Goal: Information Seeking & Learning: Learn about a topic

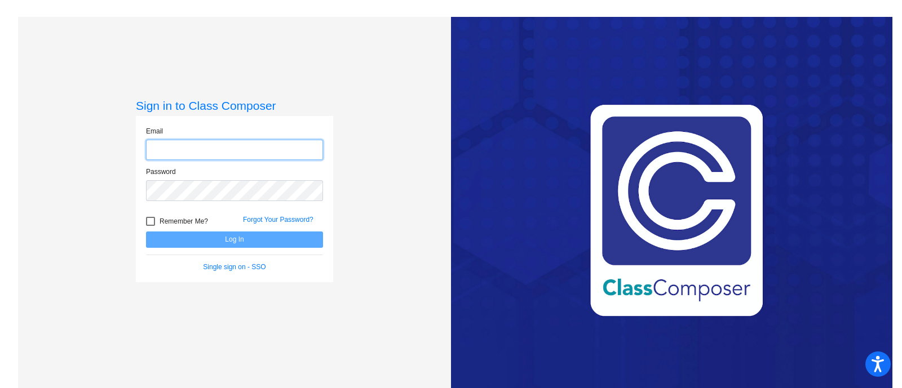
type input "[EMAIL_ADDRESS][DOMAIN_NAME]"
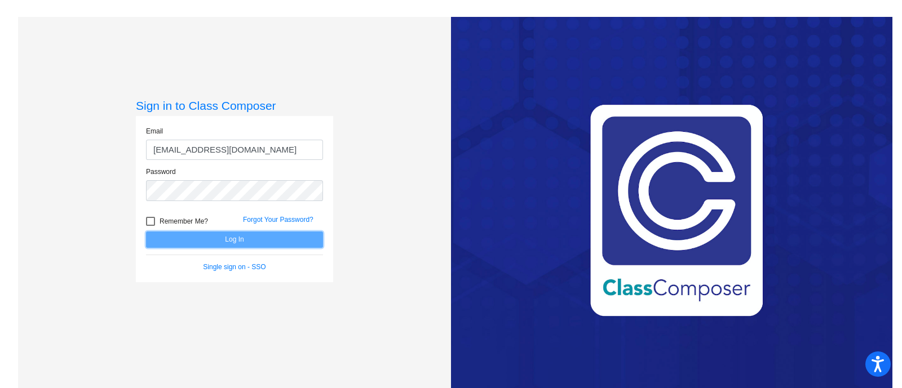
click at [215, 238] on button "Log In" at bounding box center [234, 240] width 177 height 16
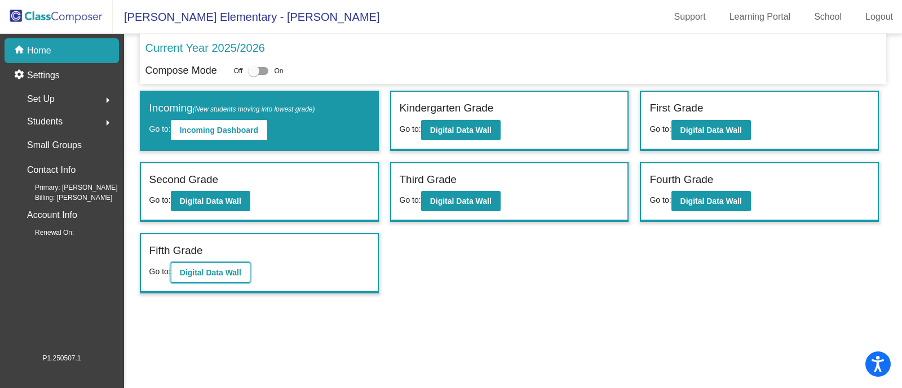
click at [218, 271] on b "Digital Data Wall" at bounding box center [210, 272] width 61 height 9
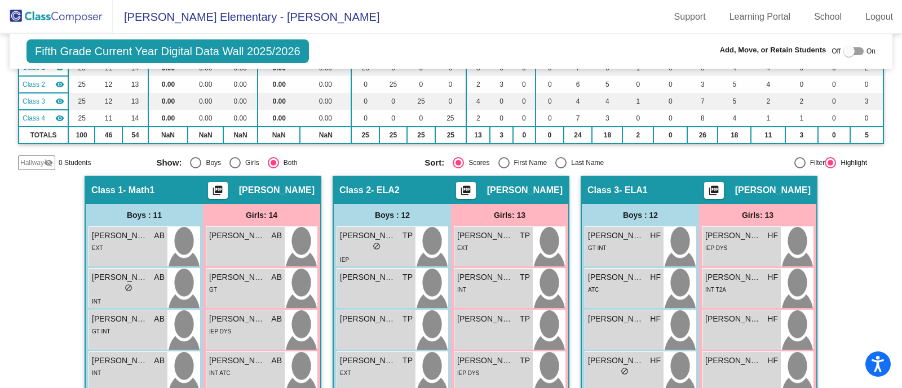
scroll to position [144, 0]
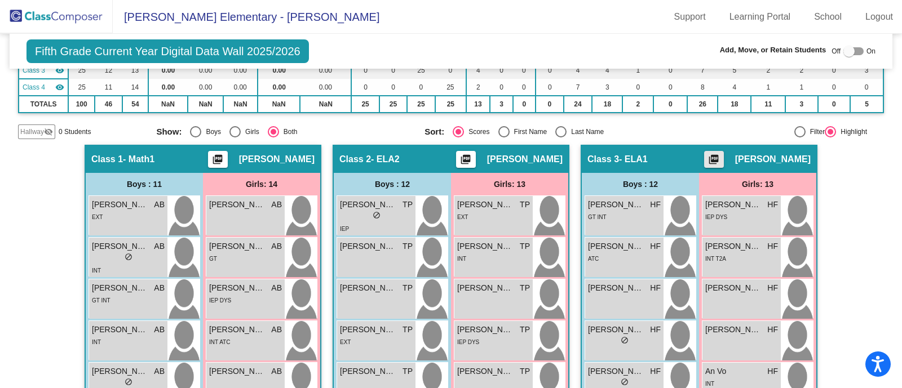
click at [721, 154] on mat-icon "picture_as_pdf" at bounding box center [714, 162] width 14 height 16
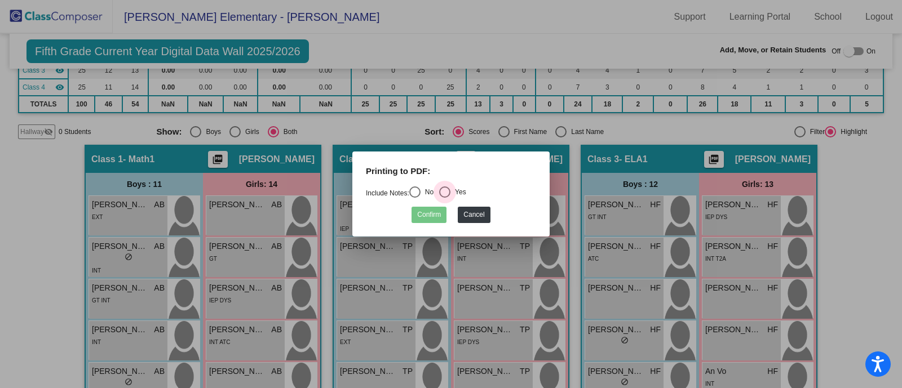
click at [446, 191] on div "Select an option" at bounding box center [444, 192] width 11 height 11
click at [445, 198] on input "Yes" at bounding box center [444, 198] width 1 height 1
radio input "true"
click at [432, 213] on button "Confirm" at bounding box center [429, 215] width 35 height 16
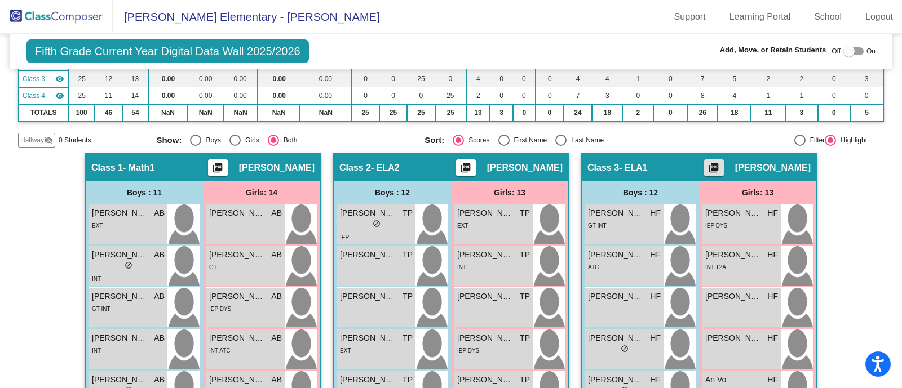
scroll to position [136, 0]
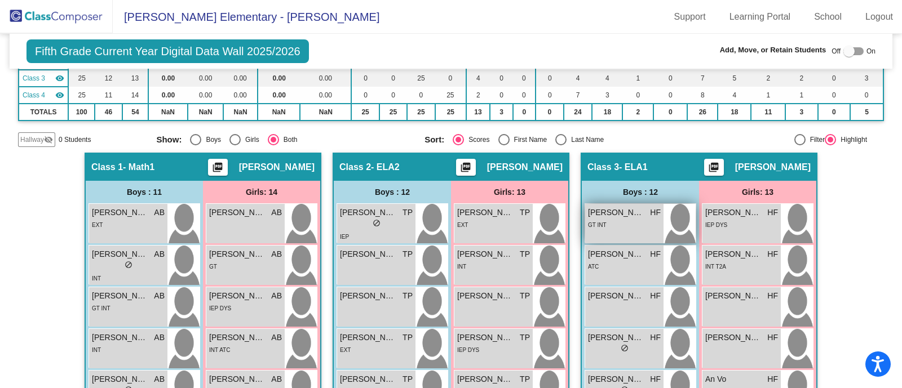
click at [635, 226] on div "GT INT" at bounding box center [624, 225] width 73 height 12
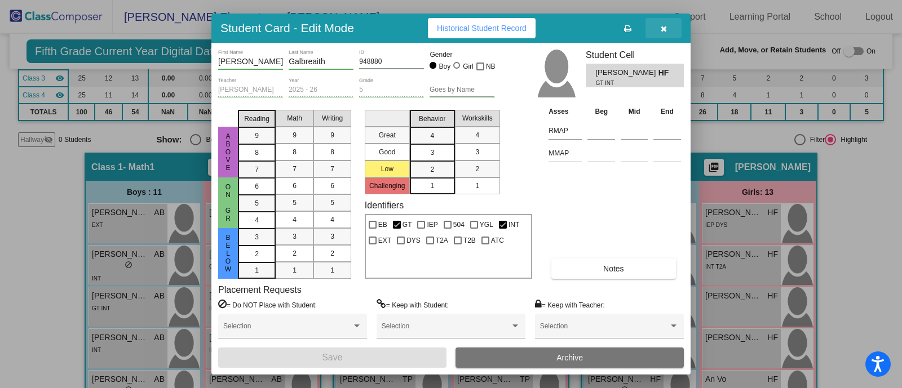
click at [663, 25] on icon "button" at bounding box center [664, 29] width 6 height 8
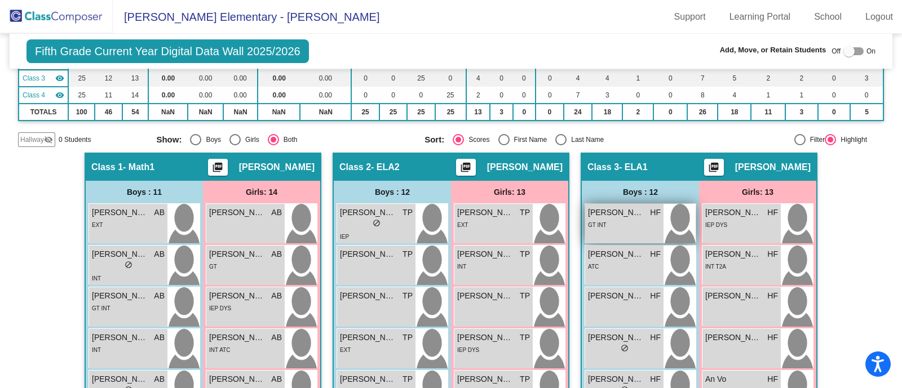
click at [608, 223] on div "GT INT" at bounding box center [624, 225] width 73 height 12
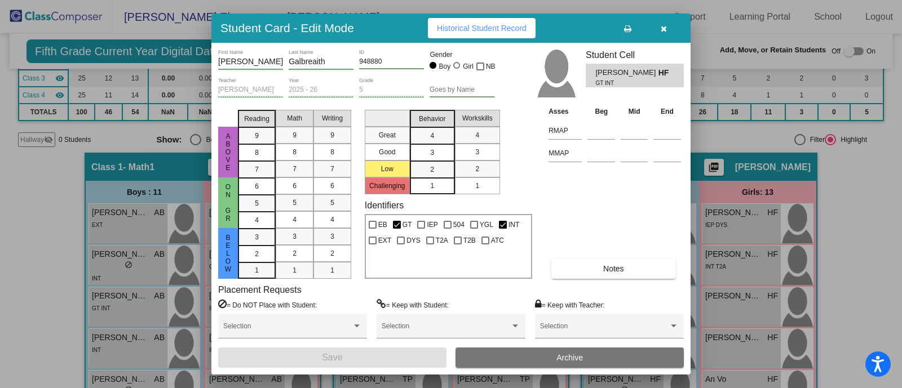
click at [473, 22] on button "Historical Student Record" at bounding box center [482, 28] width 108 height 20
click at [665, 25] on icon "button" at bounding box center [664, 29] width 6 height 8
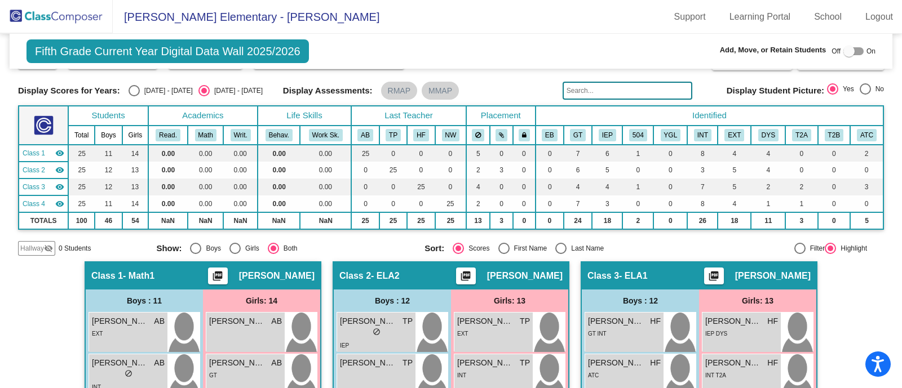
scroll to position [0, 0]
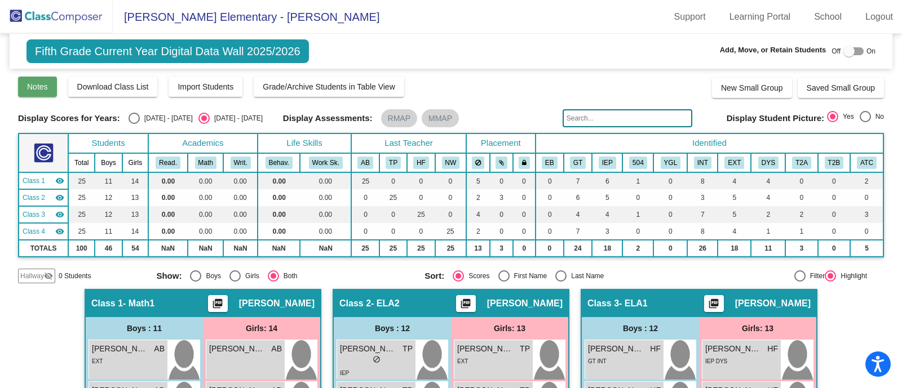
click at [42, 86] on span "Notes" at bounding box center [37, 86] width 21 height 9
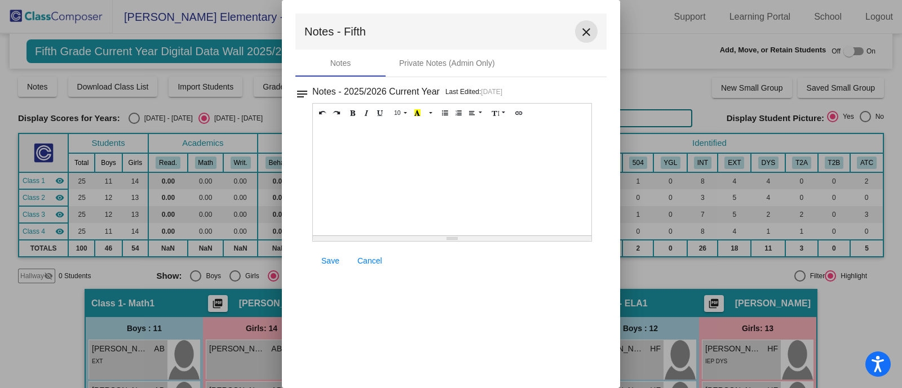
click at [586, 27] on mat-icon "close" at bounding box center [587, 32] width 14 height 14
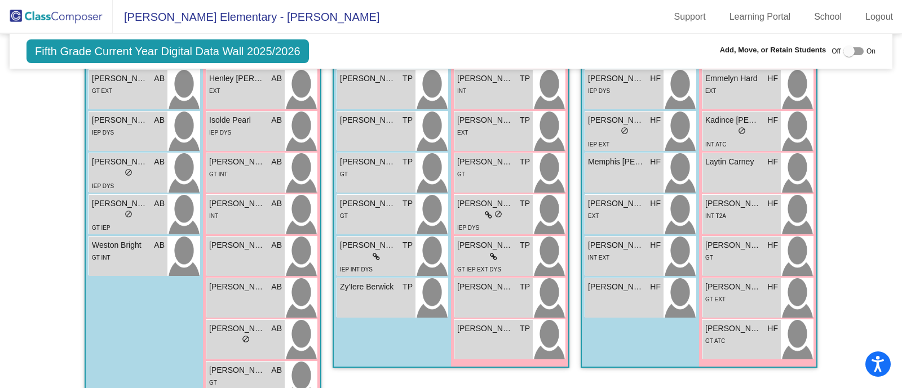
scroll to position [529, 0]
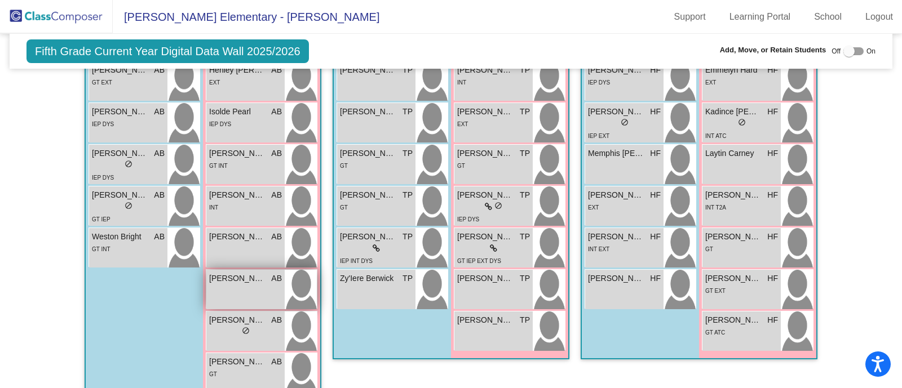
click at [235, 290] on div "[PERSON_NAME] AB lock do_not_disturb_alt" at bounding box center [245, 289] width 78 height 39
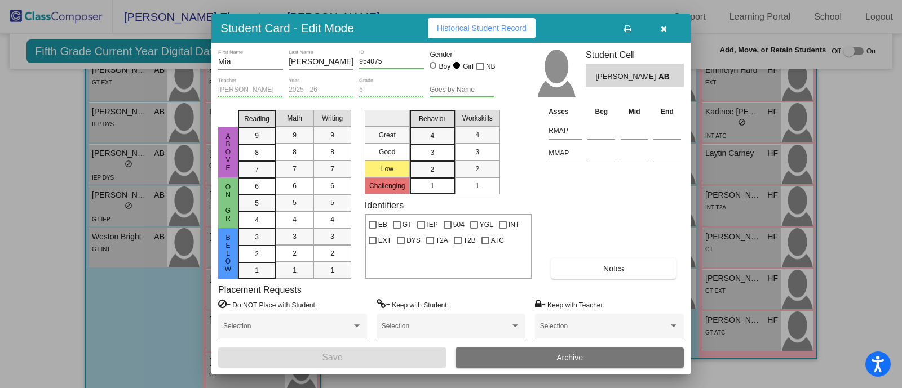
click at [668, 25] on button "button" at bounding box center [664, 28] width 36 height 20
